Goal: Transaction & Acquisition: Purchase product/service

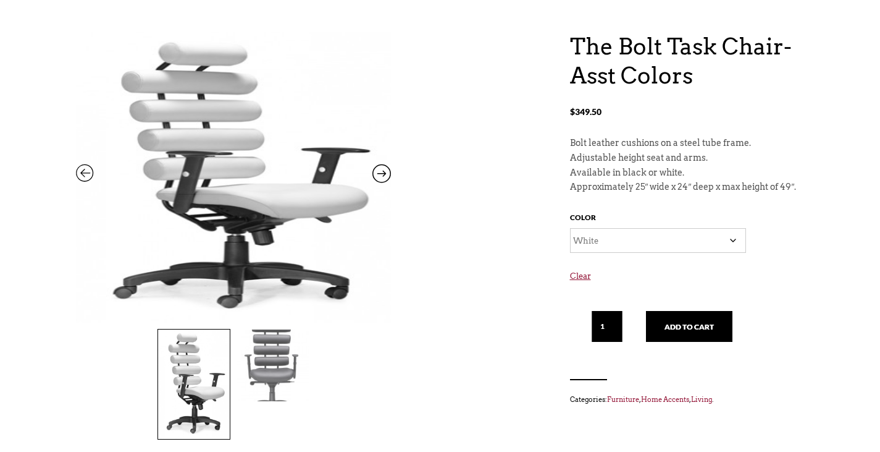
scroll to position [117, 0]
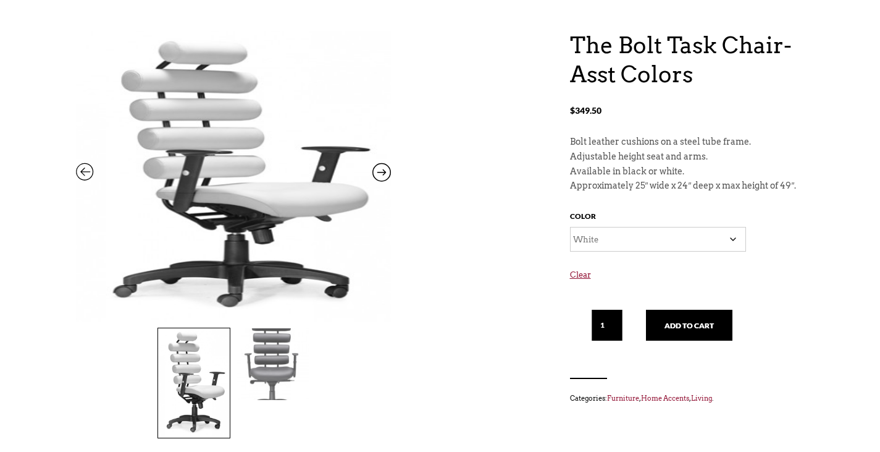
click at [389, 173] on icon at bounding box center [382, 175] width 19 height 16
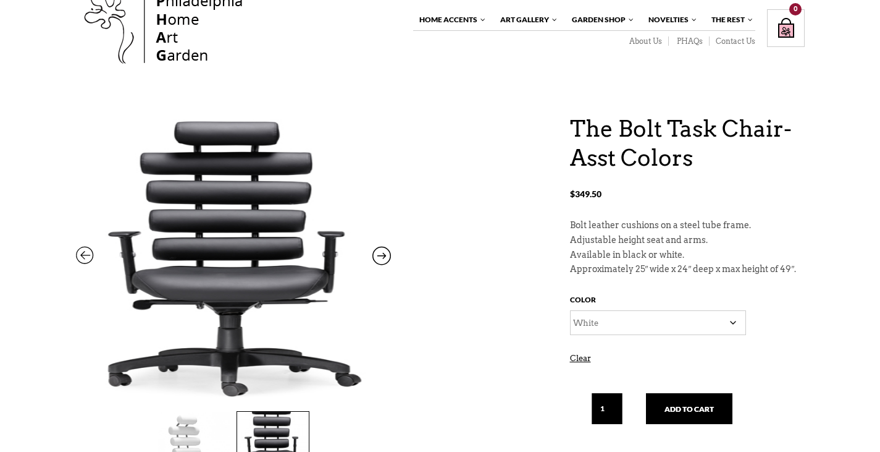
scroll to position [51, 0]
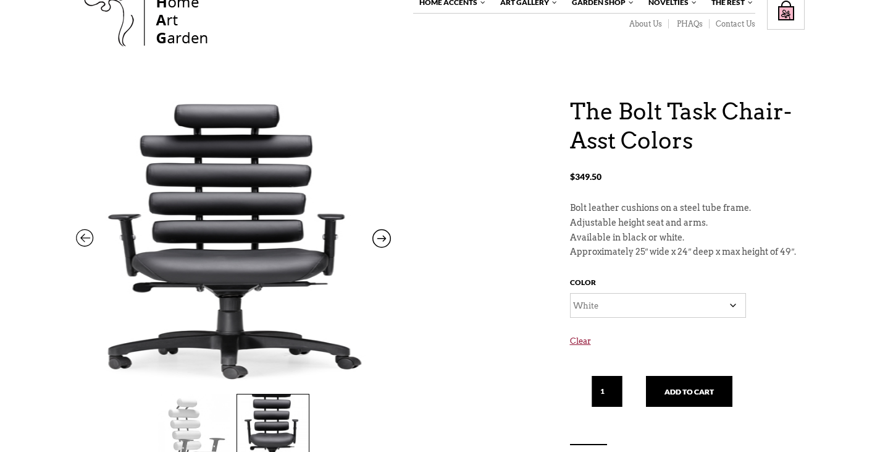
click at [610, 391] on input "1" at bounding box center [607, 391] width 31 height 31
type input "2"
click at [615, 382] on input "2" at bounding box center [607, 391] width 31 height 31
click at [671, 397] on button "Add to cart" at bounding box center [689, 391] width 87 height 31
